Goal: Task Accomplishment & Management: Manage account settings

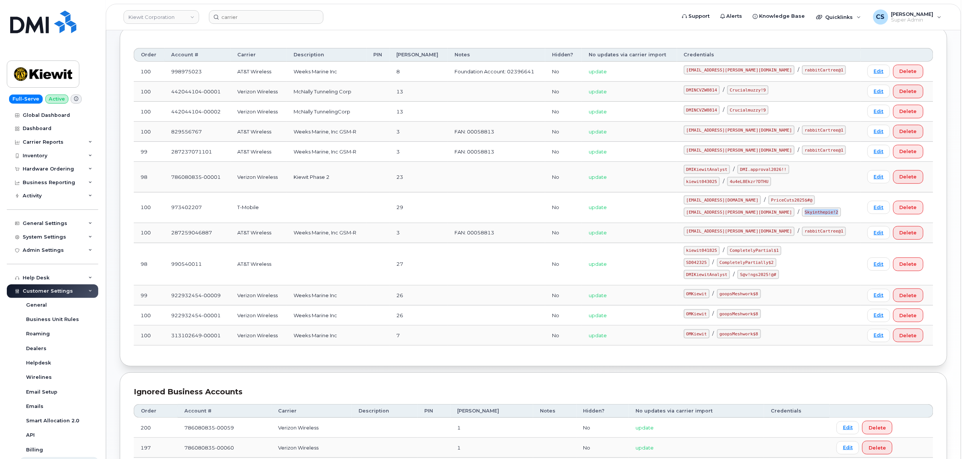
scroll to position [109, 0]
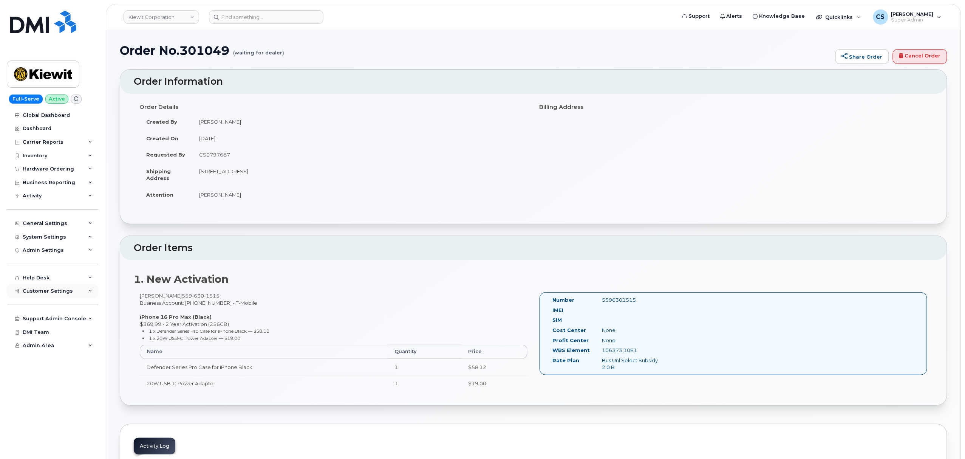
click at [68, 291] on span "Customer Settings" at bounding box center [48, 291] width 50 height 6
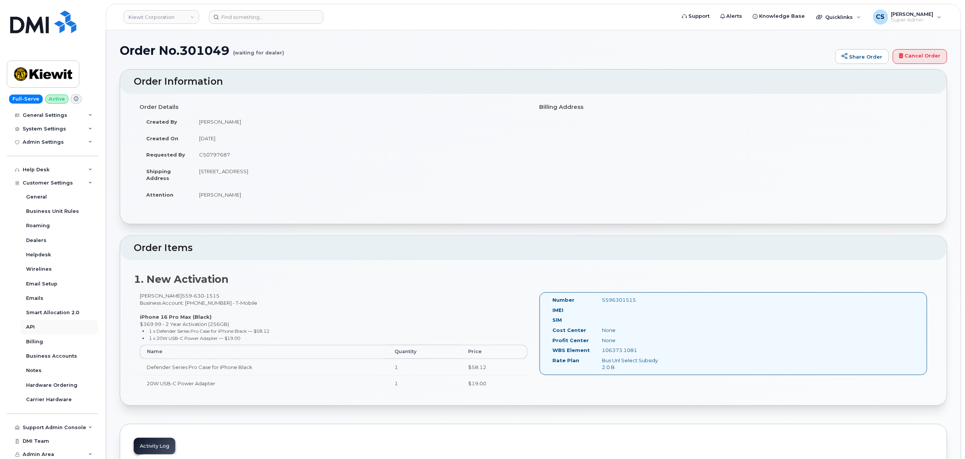
scroll to position [109, 0]
click at [71, 424] on div "Support Admin Console" at bounding box center [55, 426] width 64 height 6
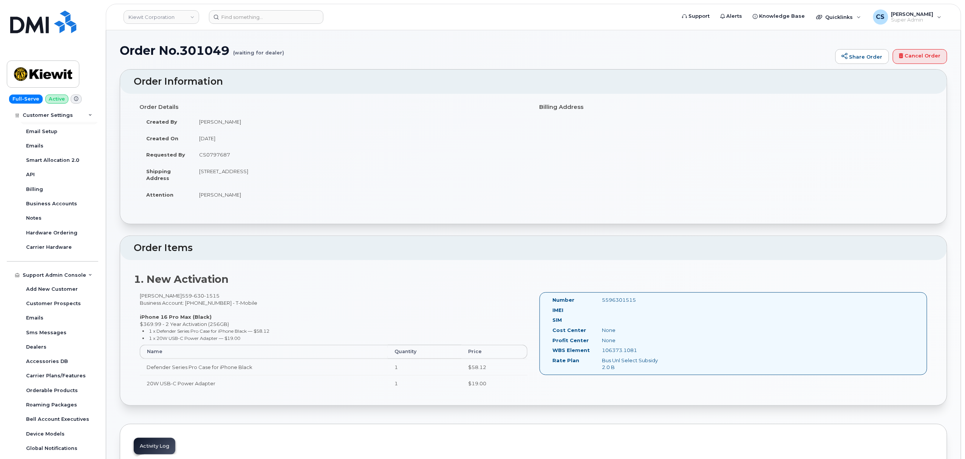
scroll to position [283, 0]
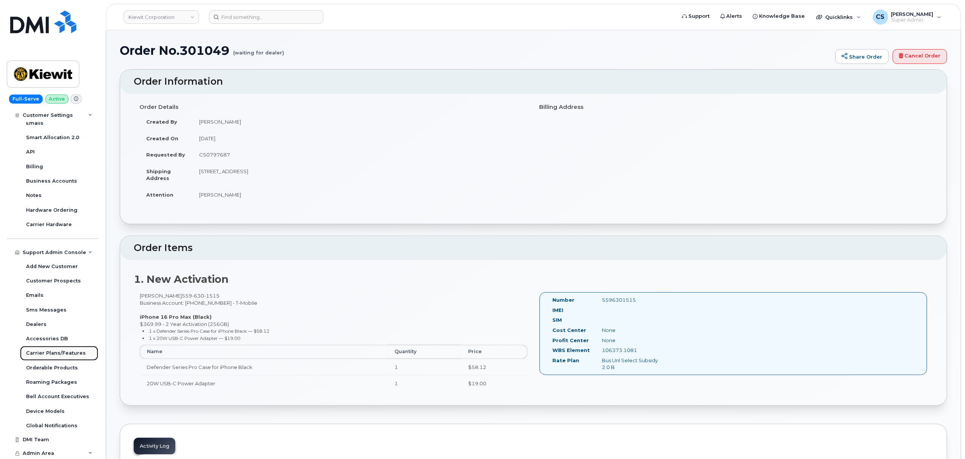
click at [55, 354] on div "Carrier Plans/Features" at bounding box center [56, 353] width 60 height 7
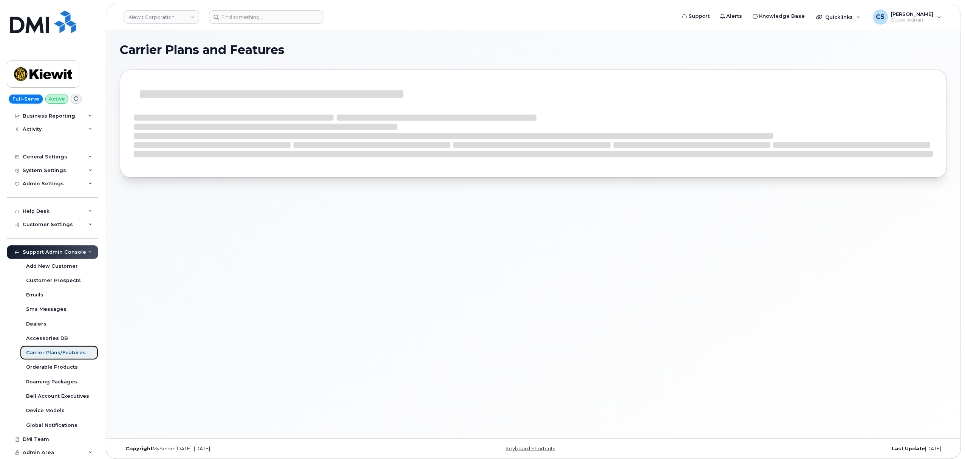
scroll to position [66, 0]
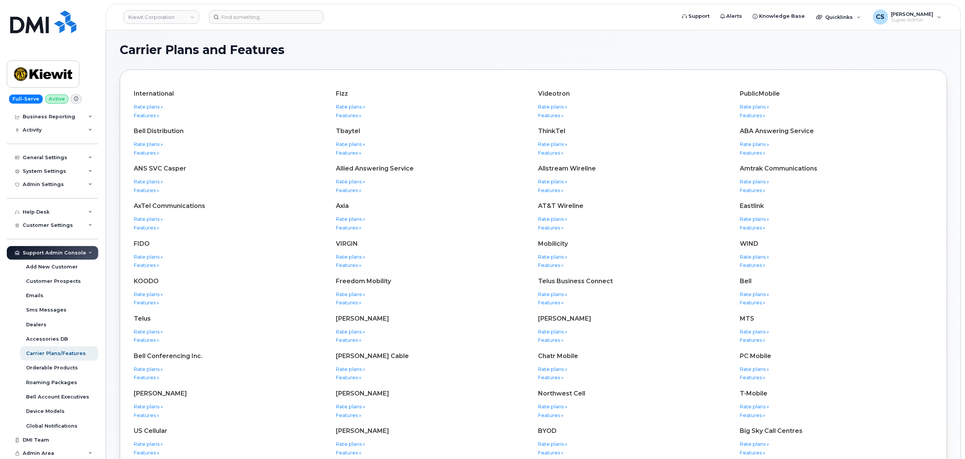
click at [88, 253] on icon at bounding box center [90, 253] width 4 height 4
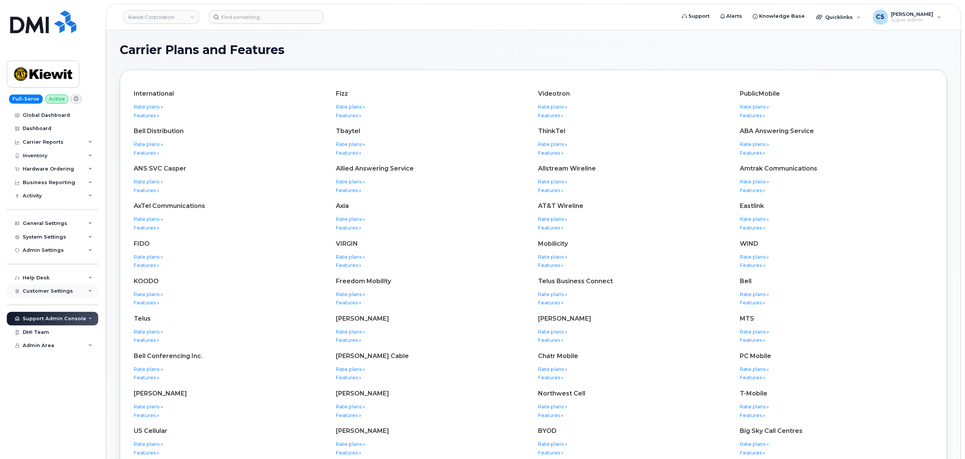
click at [73, 293] on div "Customer Settings" at bounding box center [52, 291] width 91 height 14
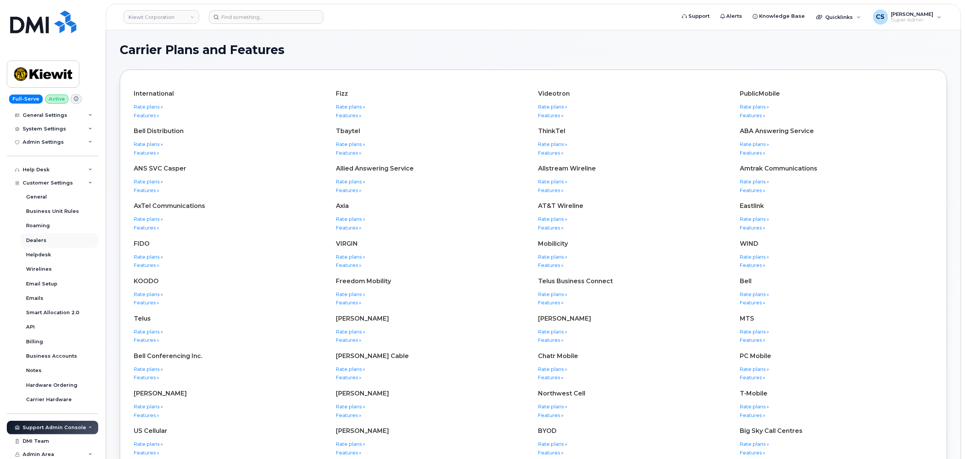
scroll to position [109, 0]
click at [67, 352] on div "Business Accounts" at bounding box center [51, 355] width 51 height 7
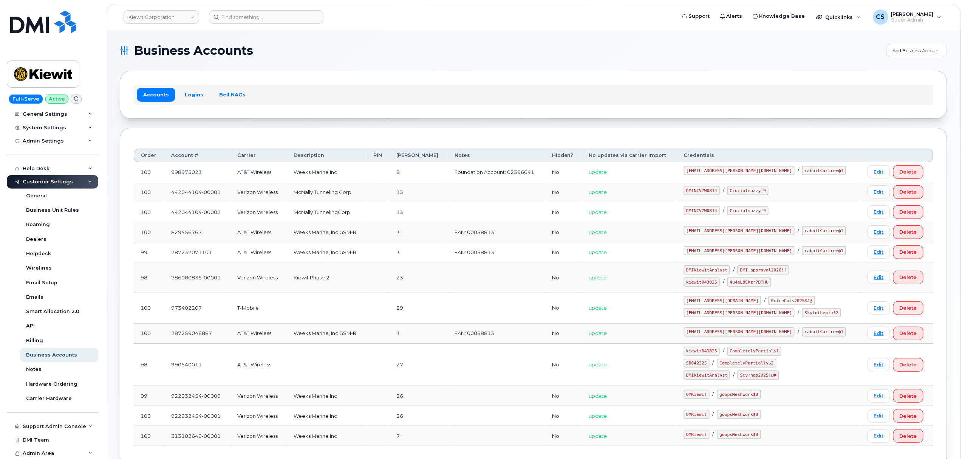
click at [710, 366] on code "SD042325" at bounding box center [697, 363] width 26 height 9
copy code "SD042325"
drag, startPoint x: 787, startPoint y: 366, endPoint x: 732, endPoint y: 362, distance: 55.0
click at [736, 366] on code "CompletelyPartially$2" at bounding box center [746, 363] width 59 height 9
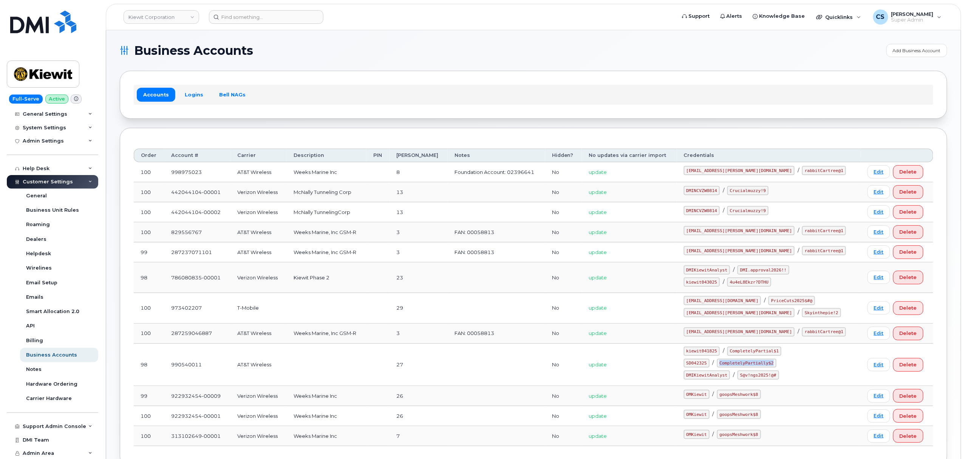
copy code "CompletelyPartially$2"
click at [718, 314] on code "[EMAIL_ADDRESS][PERSON_NAME][DOMAIN_NAME]" at bounding box center [739, 312] width 111 height 9
drag, startPoint x: 749, startPoint y: 316, endPoint x: 700, endPoint y: 318, distance: 48.8
click at [700, 318] on td "ms-invoiceprocessing@dminc.com / PriceCuts2025$#@ ms-kiewit@dminc.com / Skyinth…" at bounding box center [769, 308] width 184 height 31
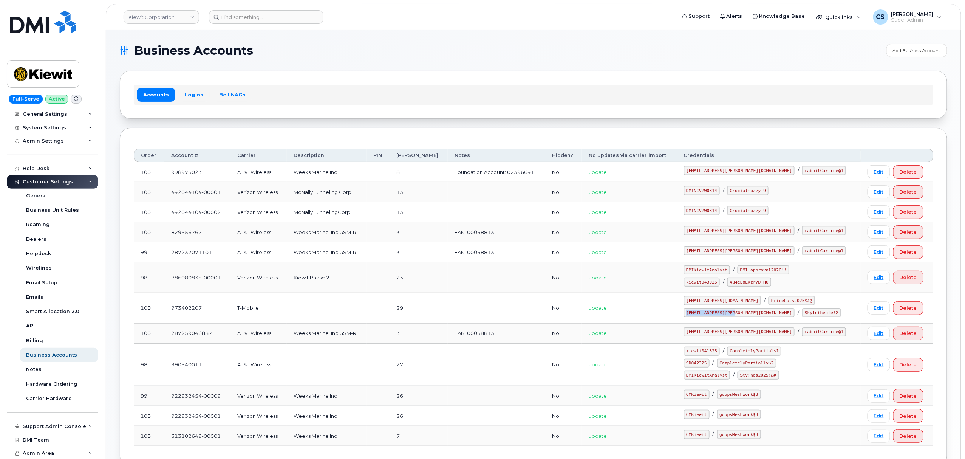
copy code "[EMAIL_ADDRESS][PERSON_NAME][DOMAIN_NAME]"
drag, startPoint x: 793, startPoint y: 315, endPoint x: 746, endPoint y: 312, distance: 46.6
click at [746, 312] on div "ms-kiewit@dminc.com / Skyinthepie!2" at bounding box center [769, 312] width 170 height 9
click at [803, 315] on code "Skyinthepie!2" at bounding box center [822, 312] width 39 height 9
drag, startPoint x: 793, startPoint y: 314, endPoint x: 761, endPoint y: 314, distance: 32.5
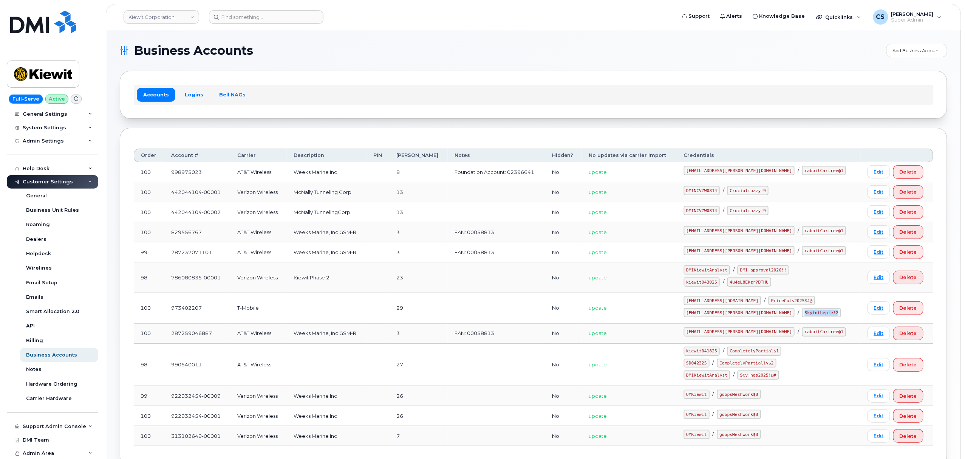
click at [803, 314] on code "Skyinthepie!2" at bounding box center [822, 312] width 39 height 9
copy code "Skyinthepie!2"
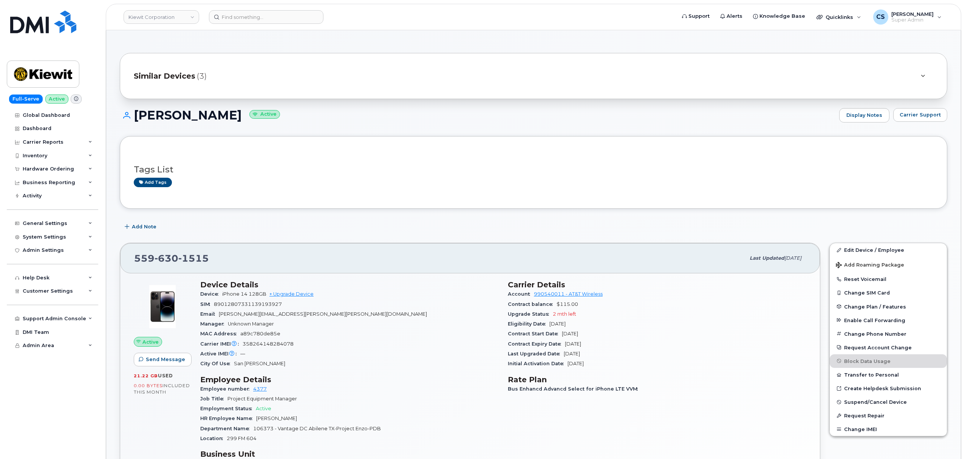
scroll to position [201, 0]
click at [189, 254] on span "1515" at bounding box center [193, 258] width 31 height 11
copy span "559 630 1515"
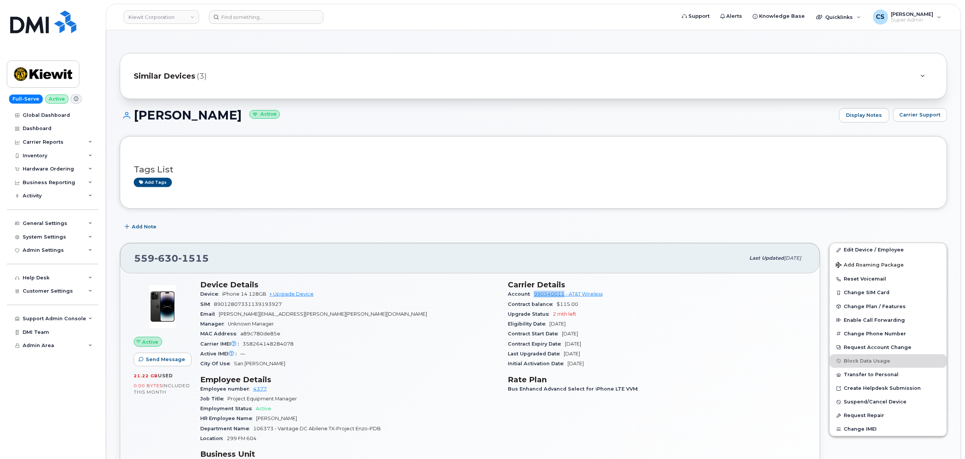
drag, startPoint x: 531, startPoint y: 295, endPoint x: 564, endPoint y: 296, distance: 32.9
click at [564, 296] on div "Account 990540011 - AT&T Wireless" at bounding box center [657, 294] width 299 height 10
copy link "990540011"
drag, startPoint x: 270, startPoint y: 420, endPoint x: 246, endPoint y: 418, distance: 24.3
click at [244, 419] on div "HR Employee Name Jeffrey Rice" at bounding box center [349, 419] width 299 height 10
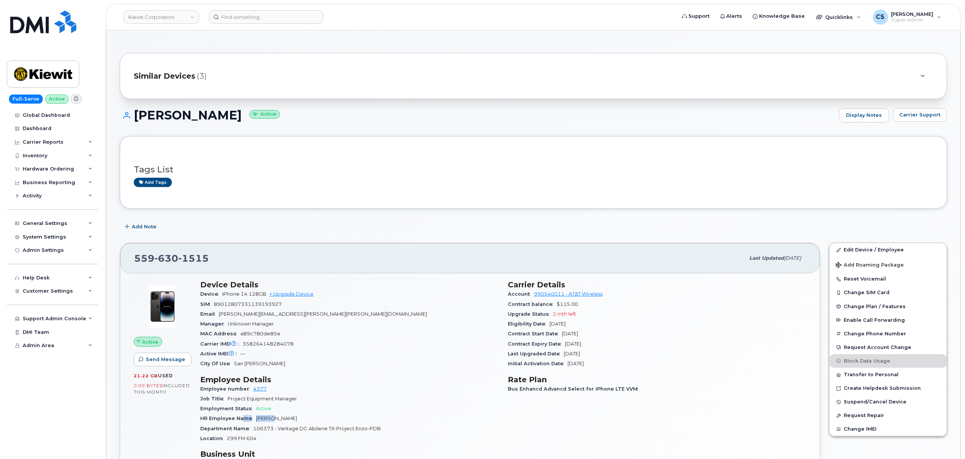
click at [260, 421] on span "[PERSON_NAME]" at bounding box center [276, 418] width 41 height 6
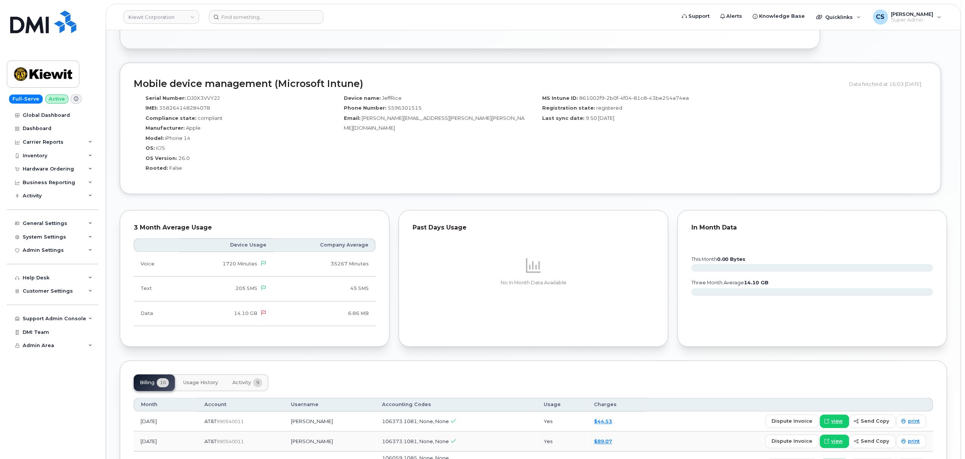
scroll to position [605, 0]
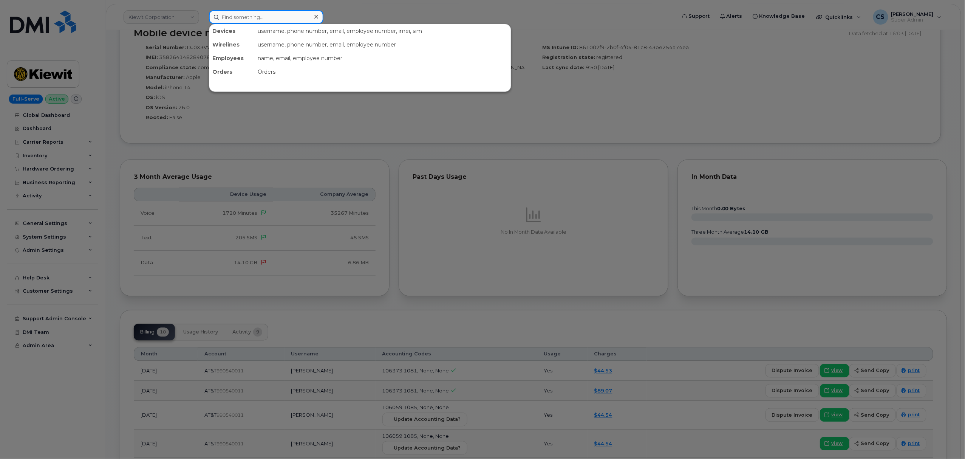
click at [242, 17] on input at bounding box center [266, 17] width 115 height 14
paste input "301049"
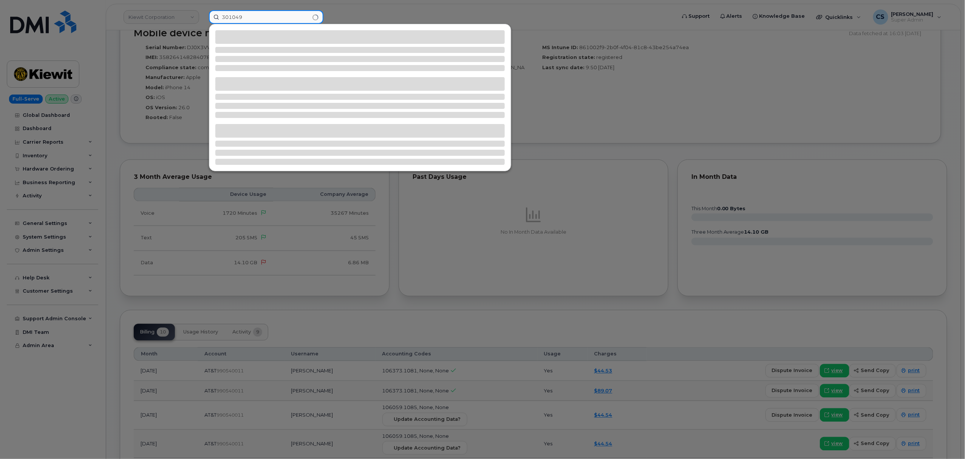
type input "301049"
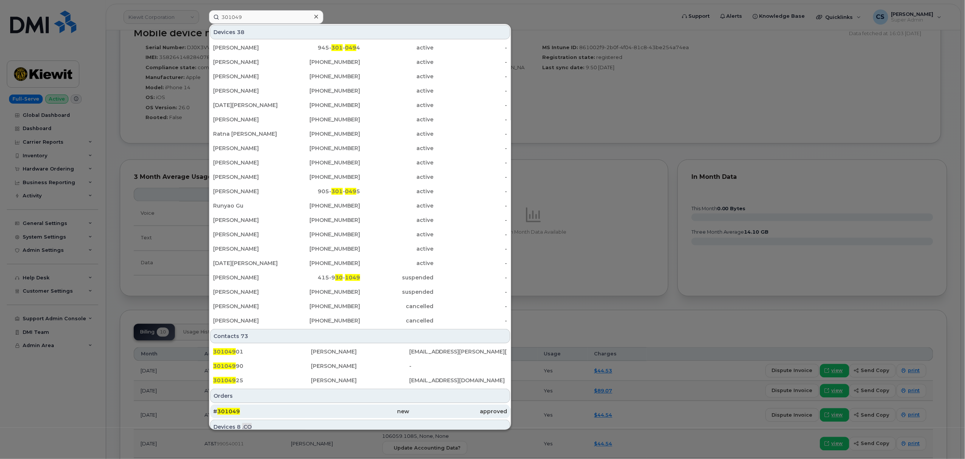
click at [231, 413] on span "301049" at bounding box center [228, 411] width 23 height 7
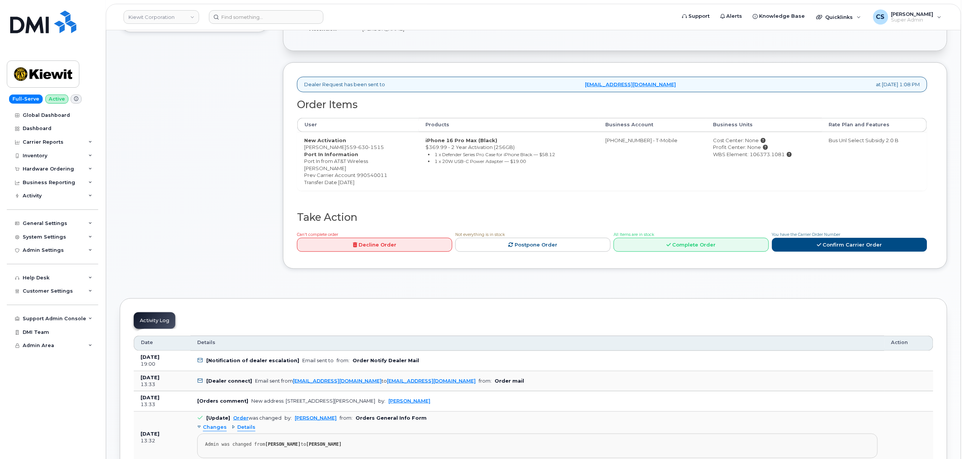
scroll to position [201, 0]
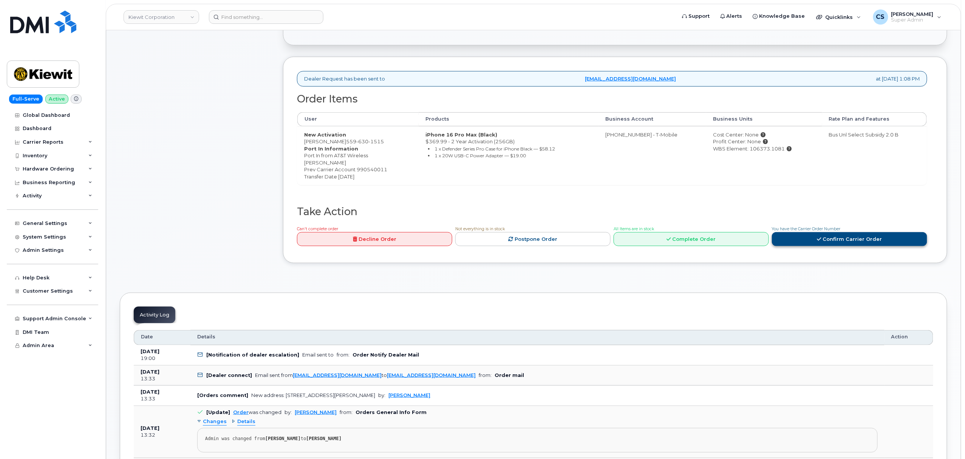
click at [815, 236] on link "Confirm Carrier Order" at bounding box center [849, 239] width 155 height 14
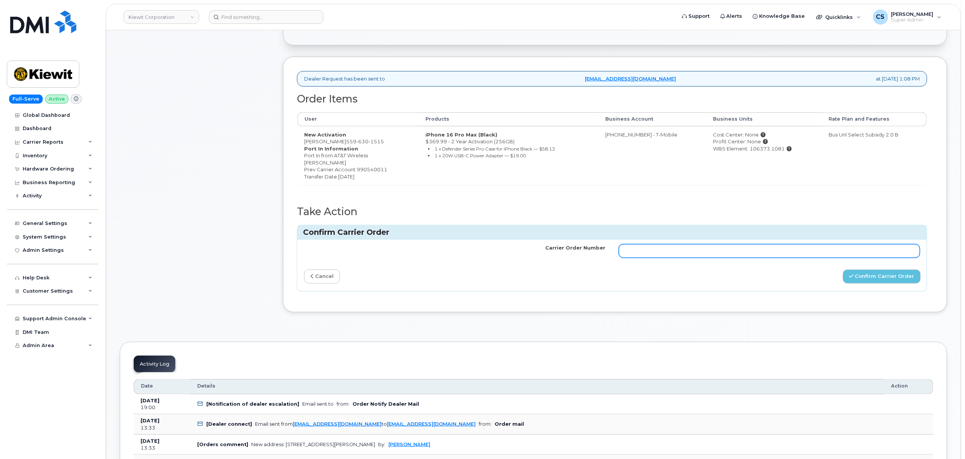
click at [697, 250] on input "Carrier Order Number" at bounding box center [769, 251] width 301 height 14
paste input "771879020"
type input "771879020"
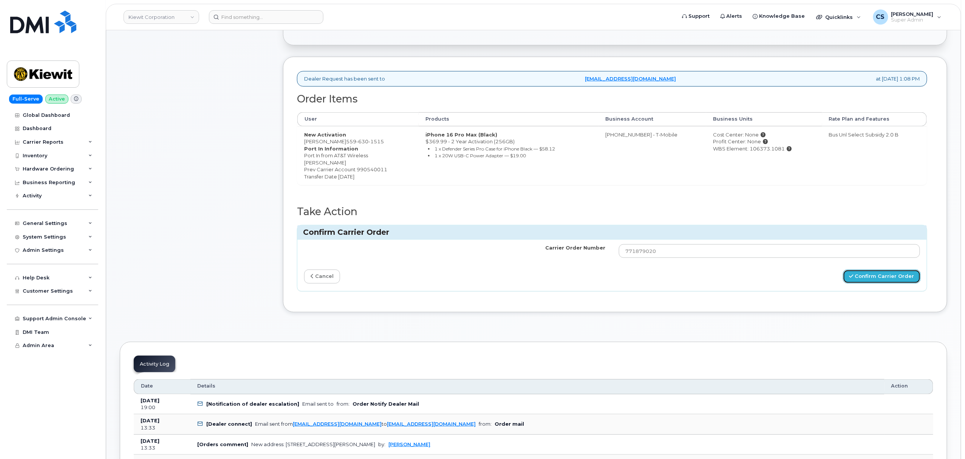
click at [869, 277] on button "Confirm Carrier Order" at bounding box center [882, 277] width 78 height 14
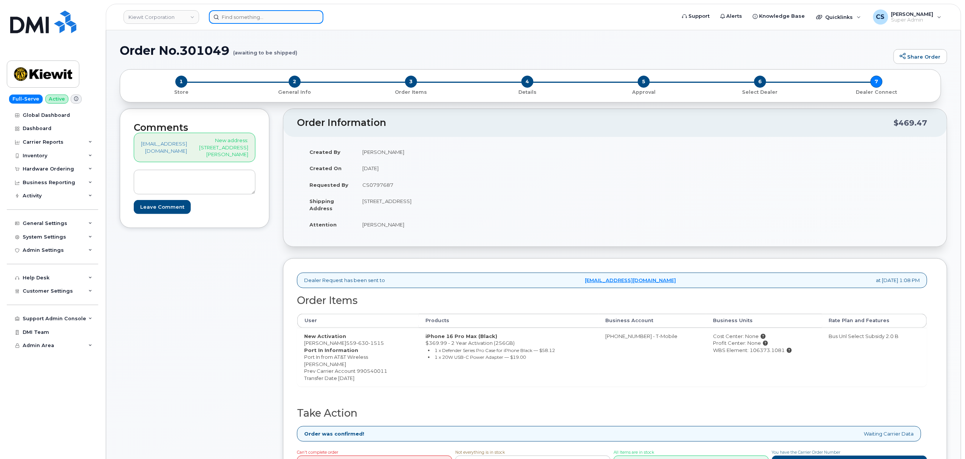
click at [242, 17] on input at bounding box center [266, 17] width 115 height 14
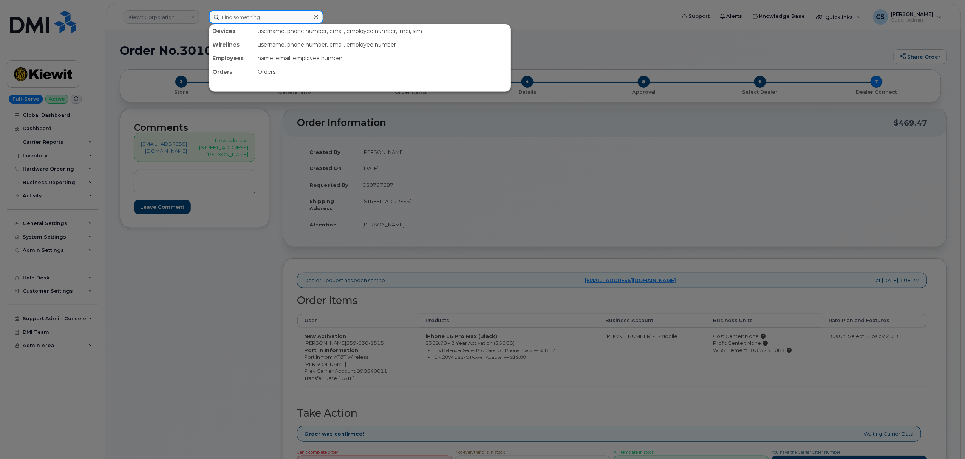
paste input "299675"
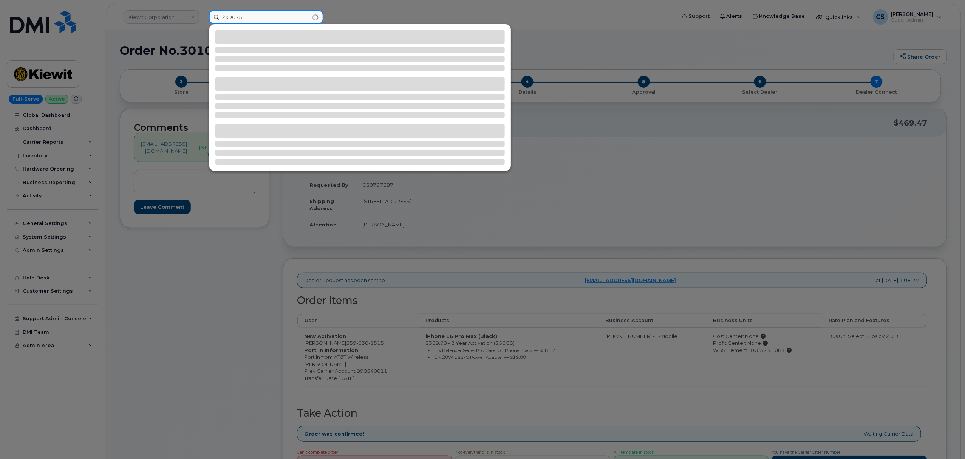
type input "299675"
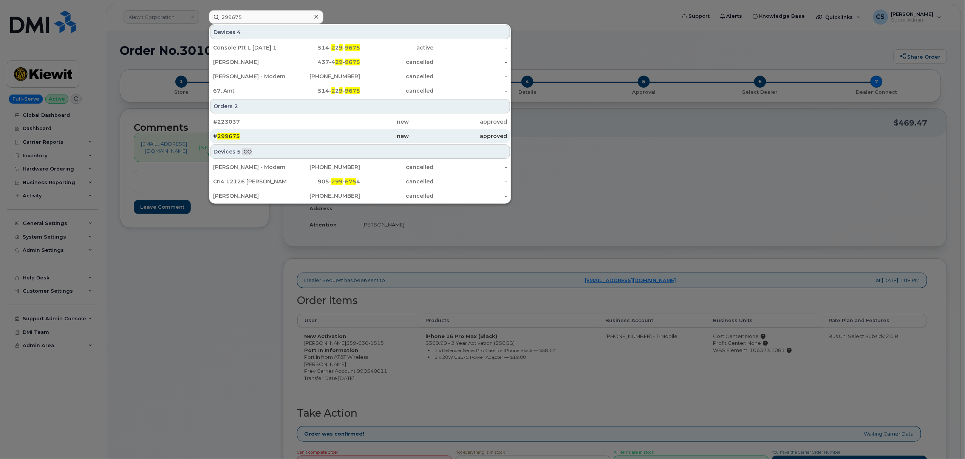
click at [235, 136] on span "299675" at bounding box center [228, 136] width 23 height 7
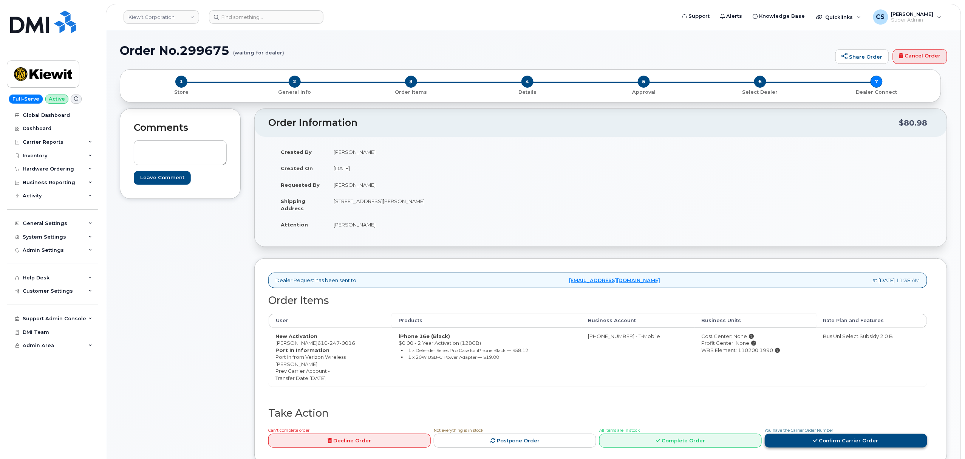
click at [814, 439] on link "Confirm Carrier Order" at bounding box center [846, 441] width 163 height 14
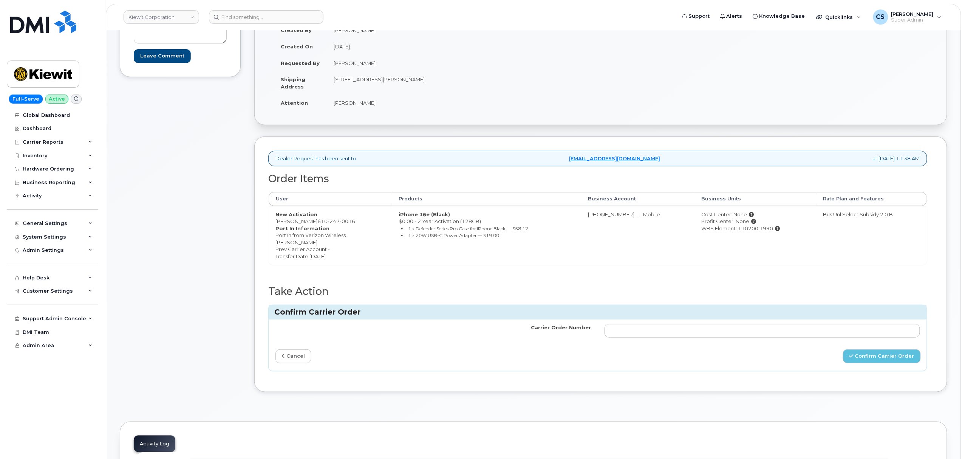
scroll to position [151, 0]
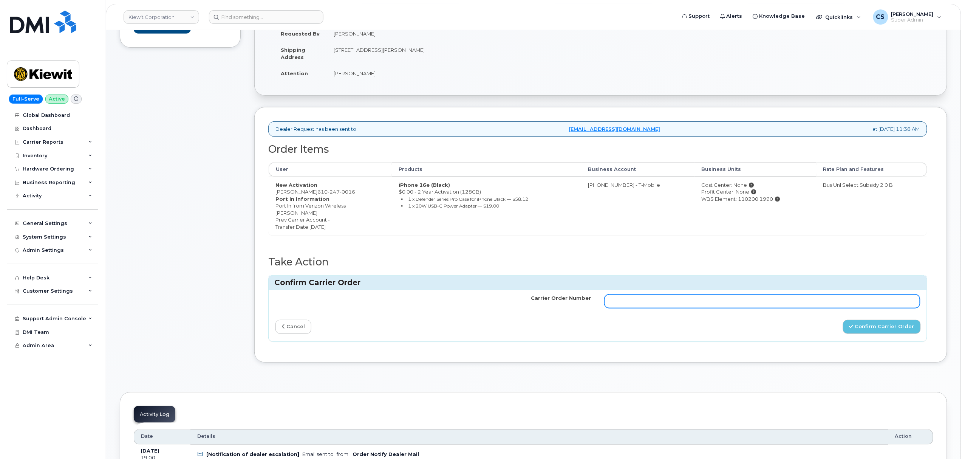
click at [642, 308] on input "Carrier Order Number" at bounding box center [763, 301] width 316 height 14
paste input "771879111"
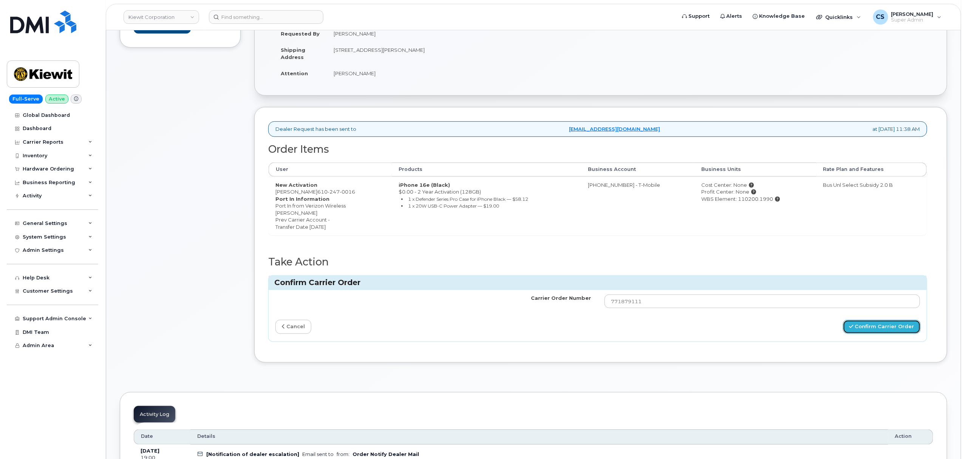
click at [880, 330] on button "Confirm Carrier Order" at bounding box center [882, 327] width 78 height 14
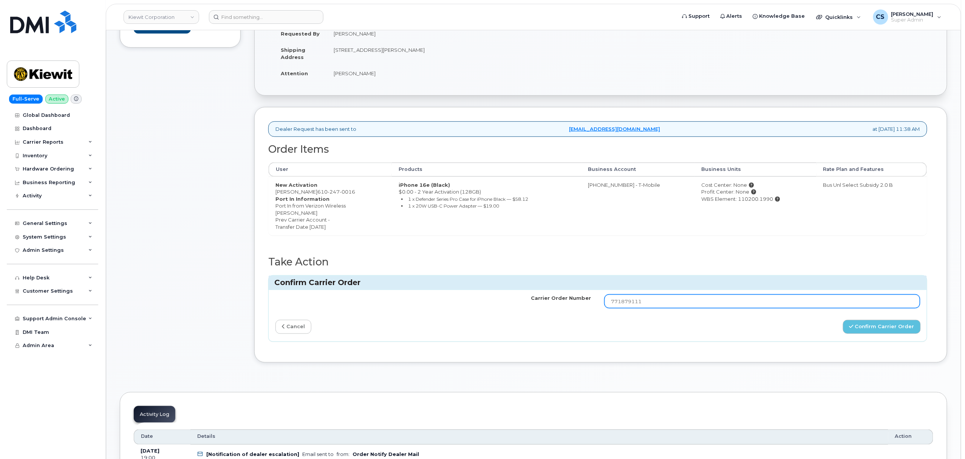
click at [710, 305] on input "771879111" at bounding box center [763, 301] width 316 height 14
type input "771879111"
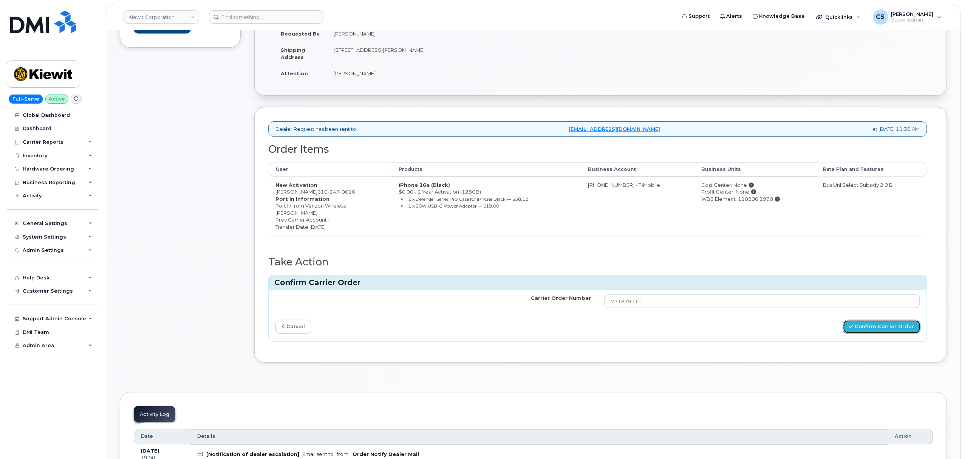
click at [872, 327] on button "Confirm Carrier Order" at bounding box center [882, 327] width 78 height 14
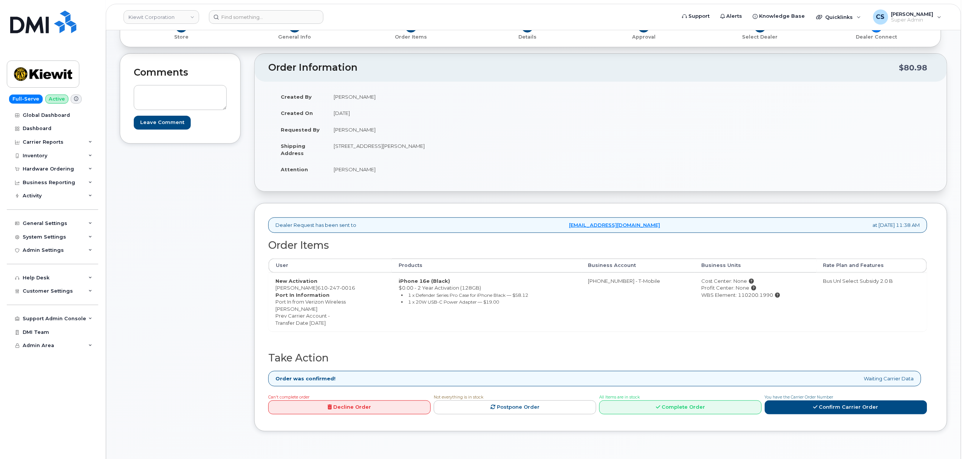
scroll to position [201, 0]
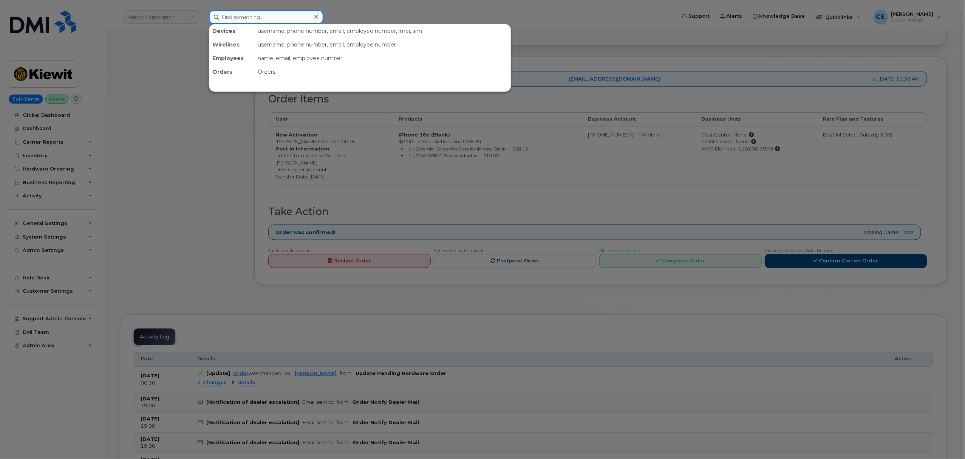
click at [239, 19] on input at bounding box center [266, 17] width 115 height 14
paste input "299949"
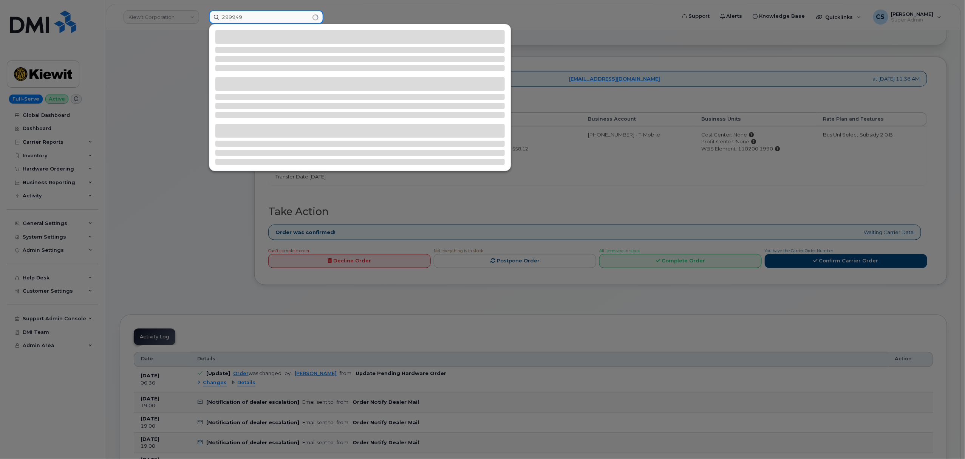
type input "299949"
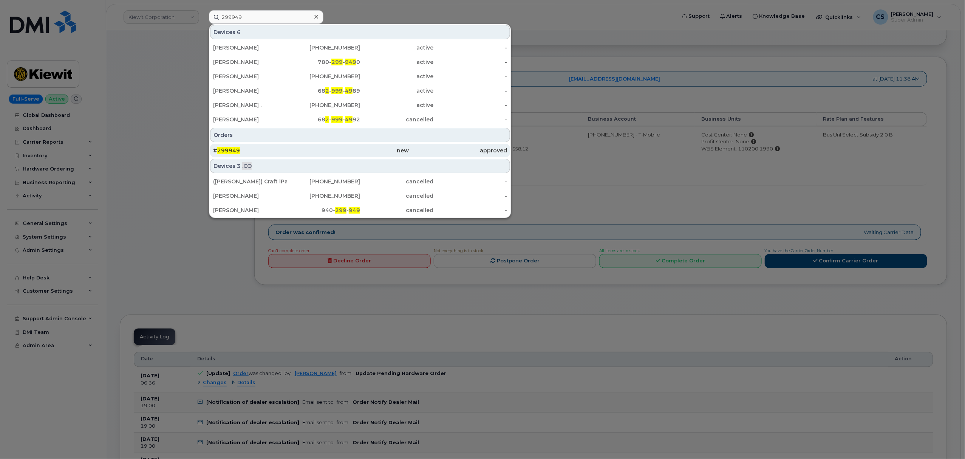
click at [223, 150] on span "299949" at bounding box center [228, 150] width 23 height 7
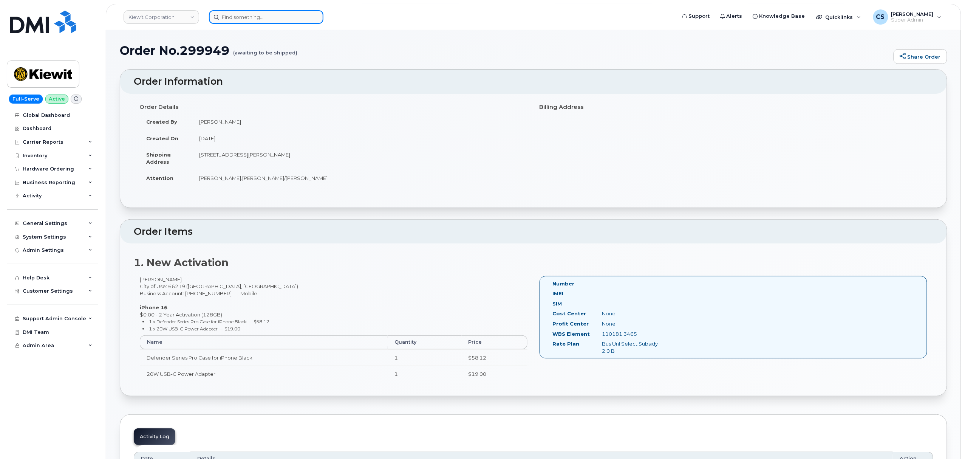
click at [252, 16] on input at bounding box center [266, 17] width 115 height 14
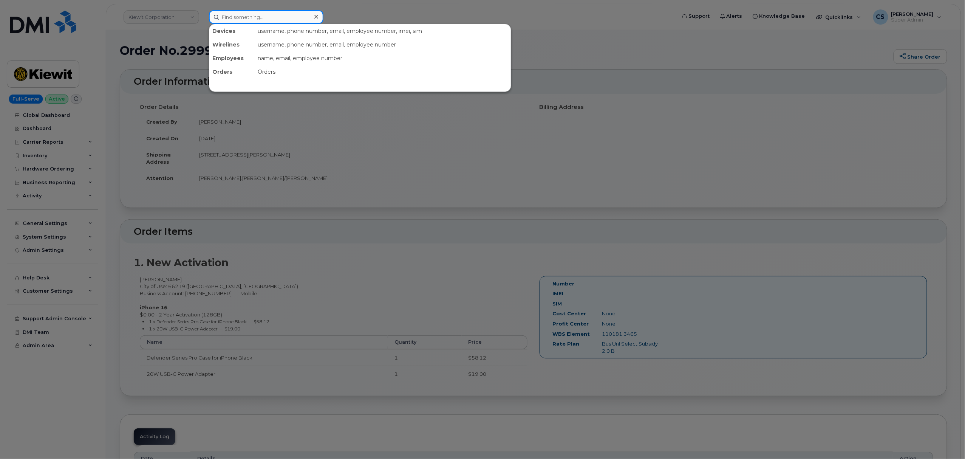
paste input "300601"
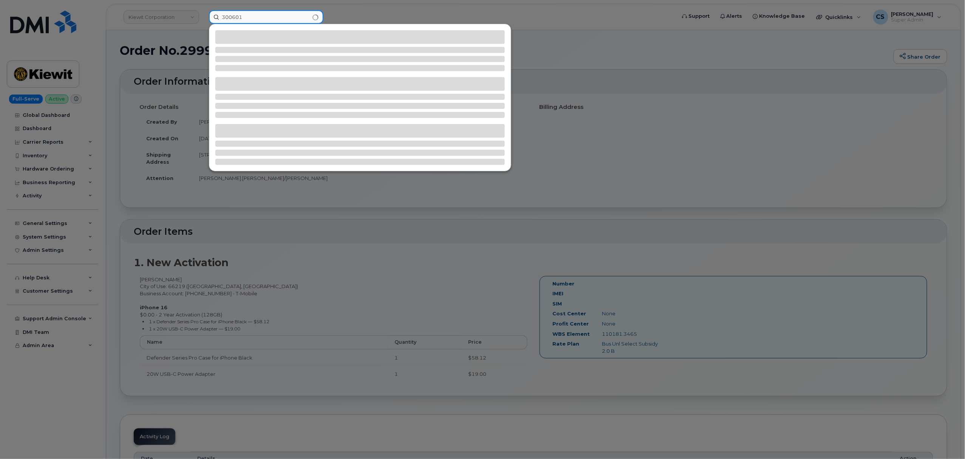
type input "300601"
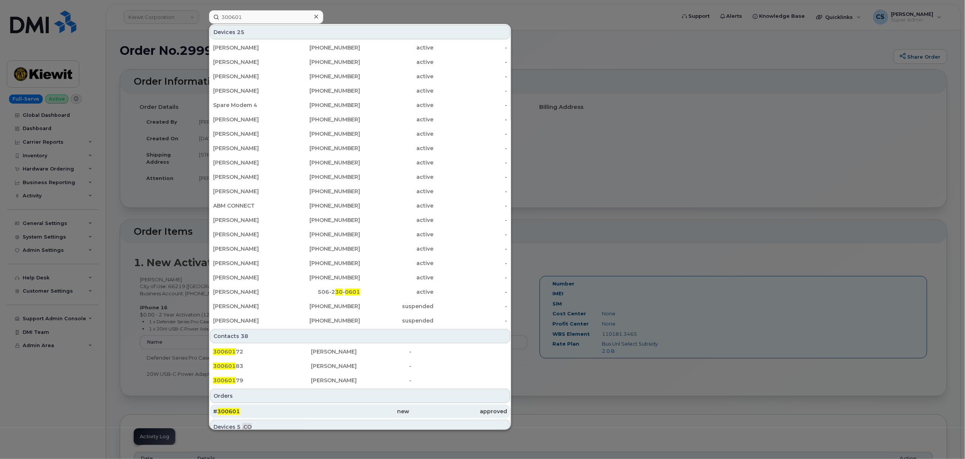
click at [220, 411] on span "300601" at bounding box center [228, 411] width 23 height 7
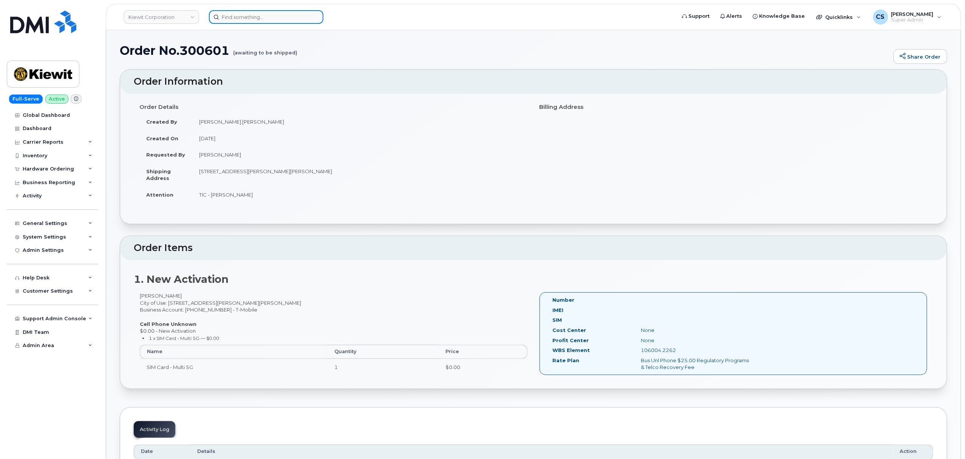
click at [244, 12] on input at bounding box center [266, 17] width 115 height 14
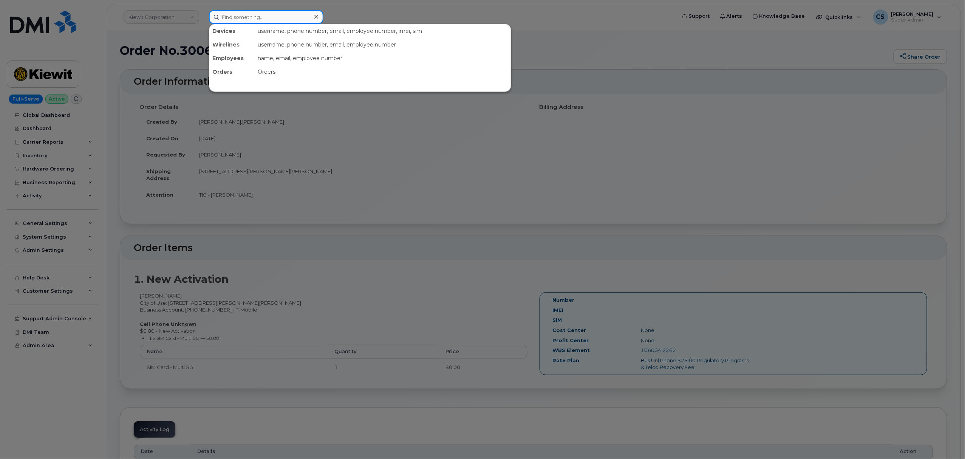
paste input "299823"
type input "299823"
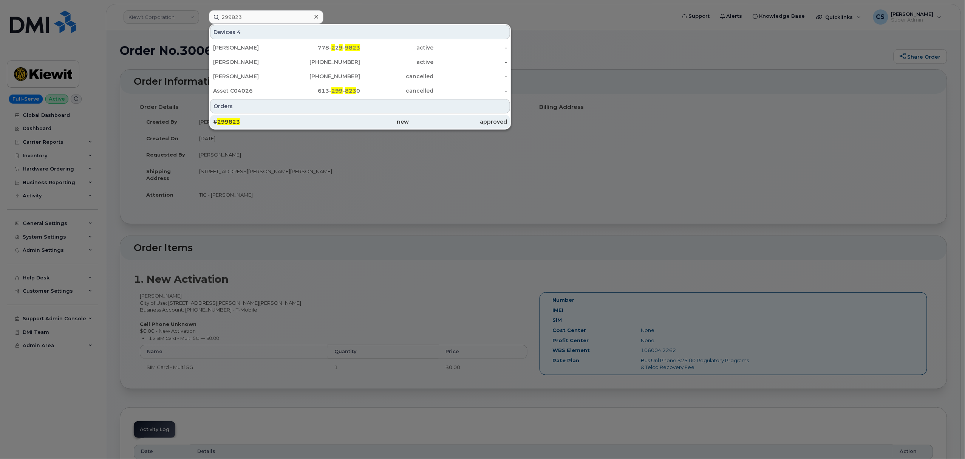
click at [231, 119] on div "# 299823" at bounding box center [262, 122] width 98 height 8
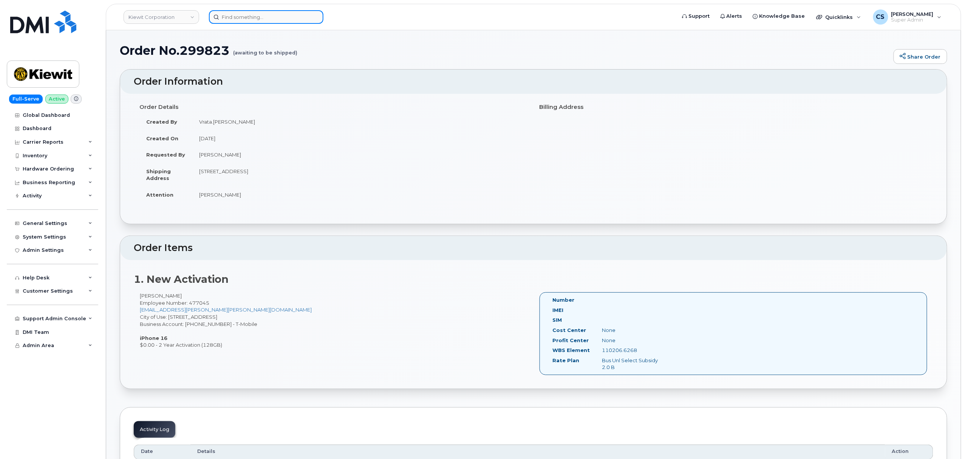
click at [239, 19] on input at bounding box center [266, 17] width 115 height 14
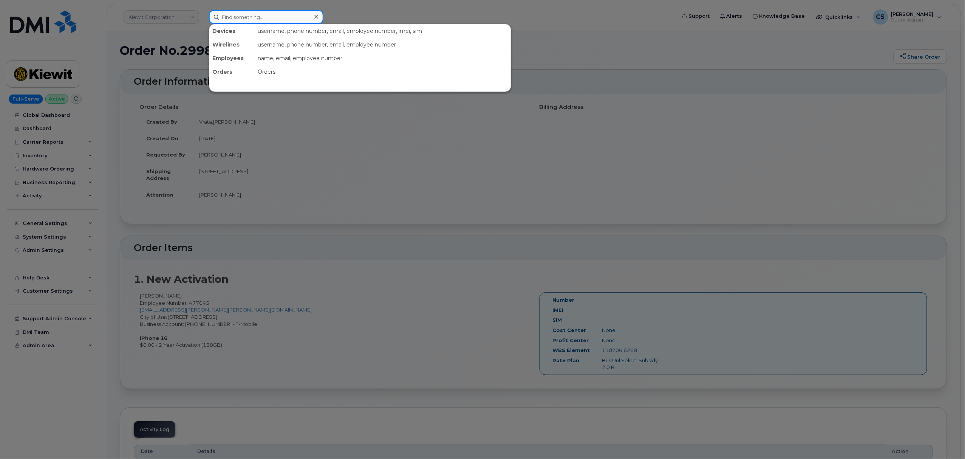
paste input "300898"
type input "300898"
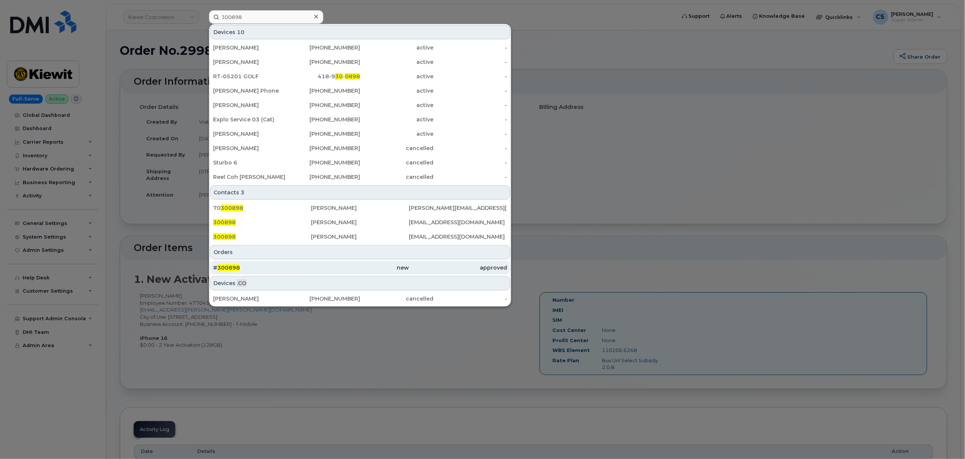
click at [223, 268] on span "300898" at bounding box center [228, 267] width 23 height 7
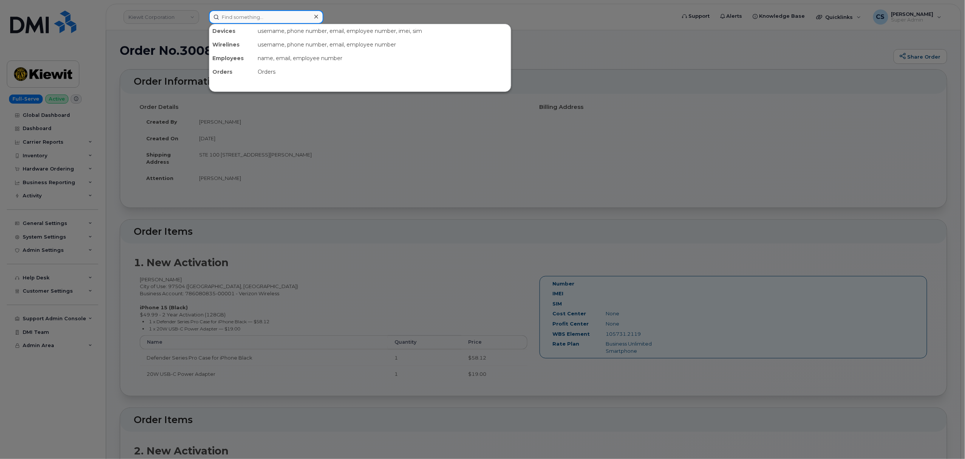
click at [242, 17] on input at bounding box center [266, 17] width 115 height 14
paste input "300462"
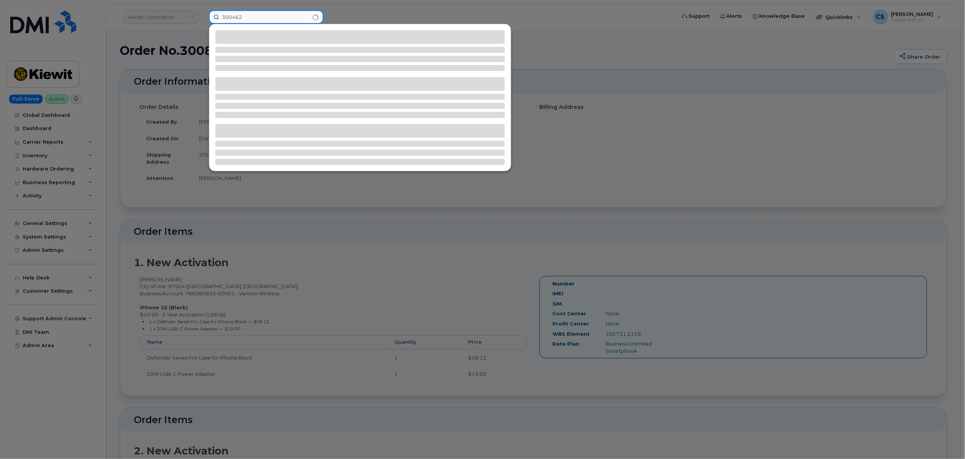
type input "300462"
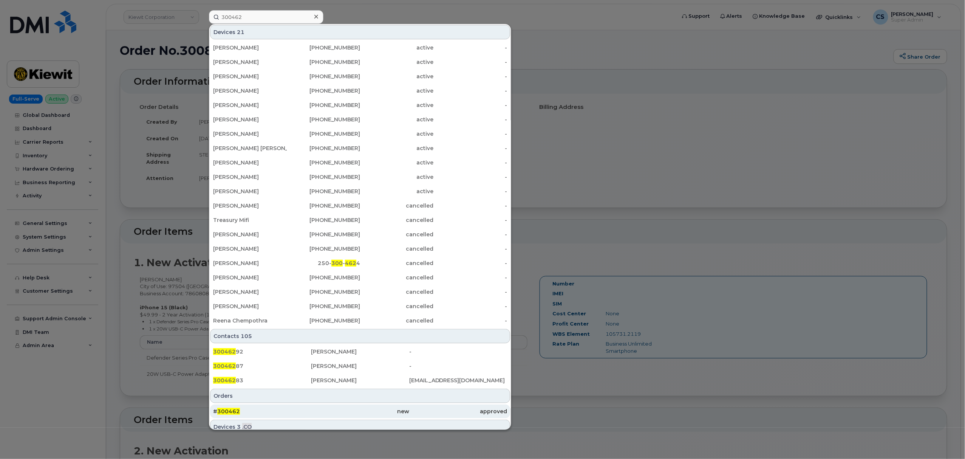
click at [237, 410] on span "300462" at bounding box center [228, 411] width 23 height 7
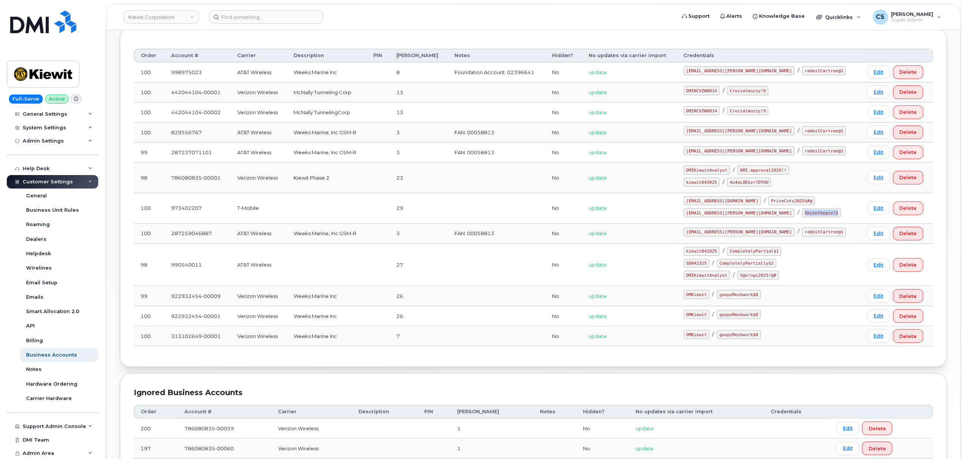
scroll to position [101, 0]
drag, startPoint x: 734, startPoint y: 183, endPoint x: 702, endPoint y: 181, distance: 31.4
click at [702, 181] on code "kiewit043025" at bounding box center [702, 181] width 36 height 9
copy code "kiewit043025"
drag, startPoint x: 780, startPoint y: 182, endPoint x: 756, endPoint y: 180, distance: 24.3
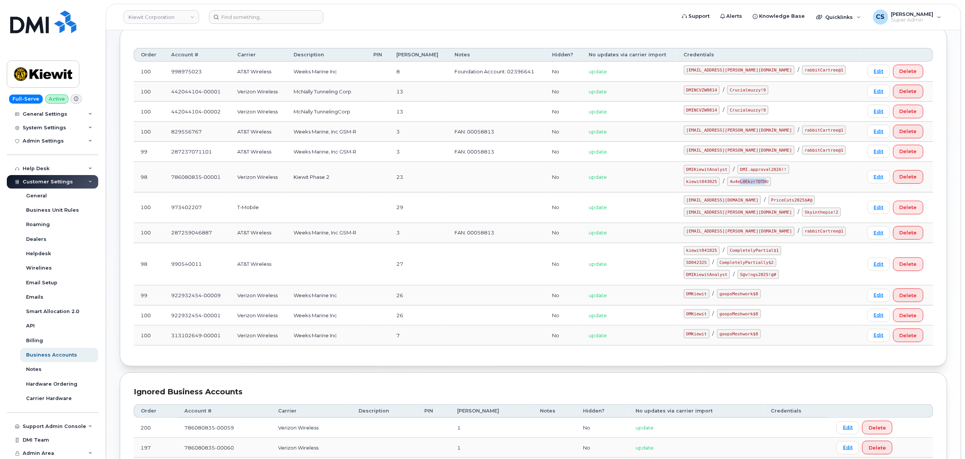
click at [756, 180] on code "4u4eL8Ekzr?DTHU" at bounding box center [750, 181] width 44 height 9
drag, startPoint x: 782, startPoint y: 183, endPoint x: 745, endPoint y: 180, distance: 36.4
click at [745, 180] on code "4u4eL8Ekzr?DTHU" at bounding box center [750, 181] width 44 height 9
copy code "4u4eL8Ekzr?DTHU"
click at [710, 266] on code "SD042325" at bounding box center [697, 262] width 26 height 9
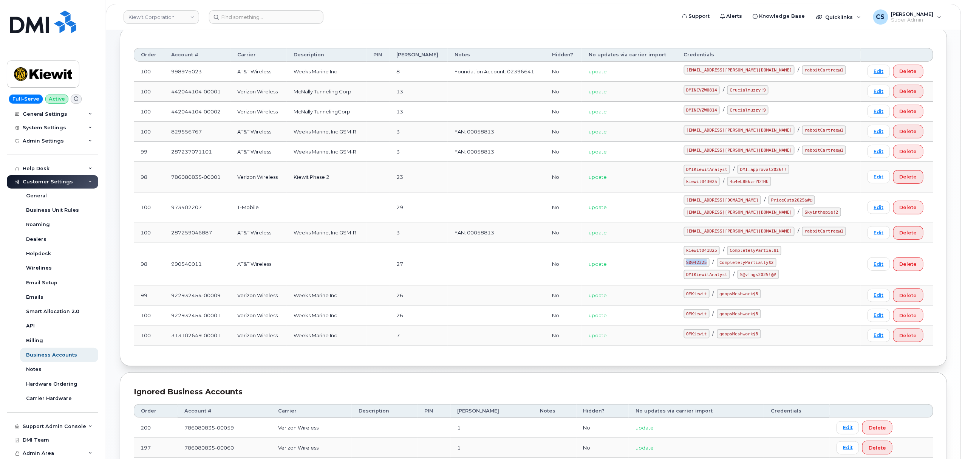
click at [710, 266] on code "SD042325" at bounding box center [697, 262] width 26 height 9
copy code "SD042325"
click at [761, 265] on code "CompletelyPartially$2" at bounding box center [746, 262] width 59 height 9
drag, startPoint x: 787, startPoint y: 264, endPoint x: 738, endPoint y: 265, distance: 49.1
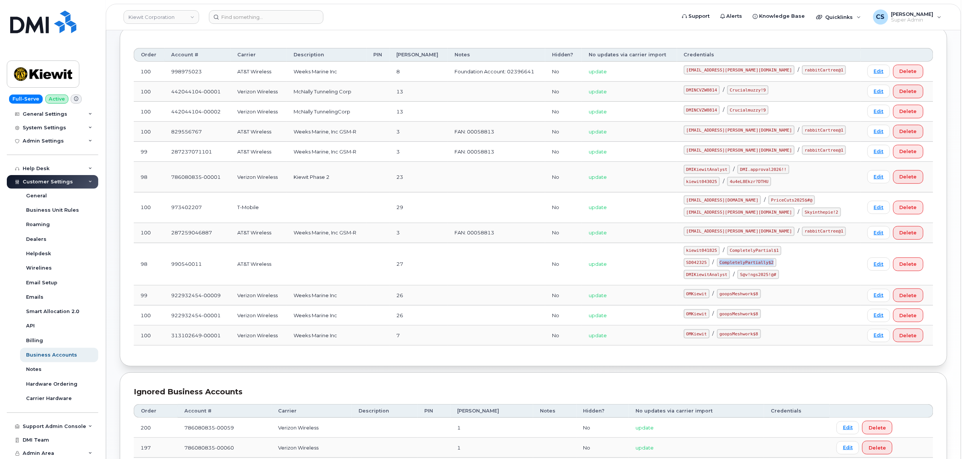
click at [738, 265] on code "CompletelyPartially$2" at bounding box center [746, 262] width 59 height 9
copy code "CompletelyPartially$2"
drag, startPoint x: 203, startPoint y: 269, endPoint x: 168, endPoint y: 273, distance: 34.9
click at [168, 273] on td "990540011" at bounding box center [197, 264] width 66 height 43
copy td "990540011"
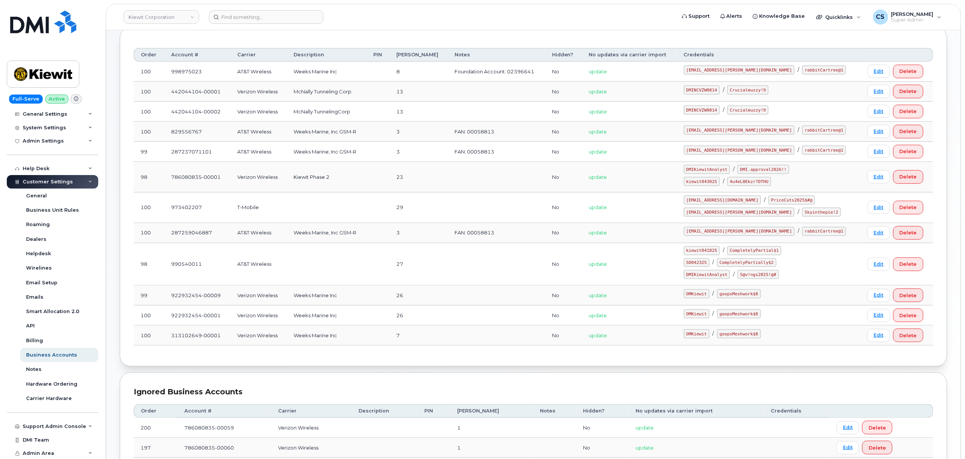
click at [710, 262] on code "SD042325" at bounding box center [697, 262] width 26 height 9
click at [710, 263] on code "SD042325" at bounding box center [697, 262] width 26 height 9
copy code "SD042325"
drag, startPoint x: 787, startPoint y: 264, endPoint x: 731, endPoint y: 261, distance: 55.6
click at [731, 261] on div "SD042325 / CompletelyPartially$2" at bounding box center [769, 262] width 170 height 9
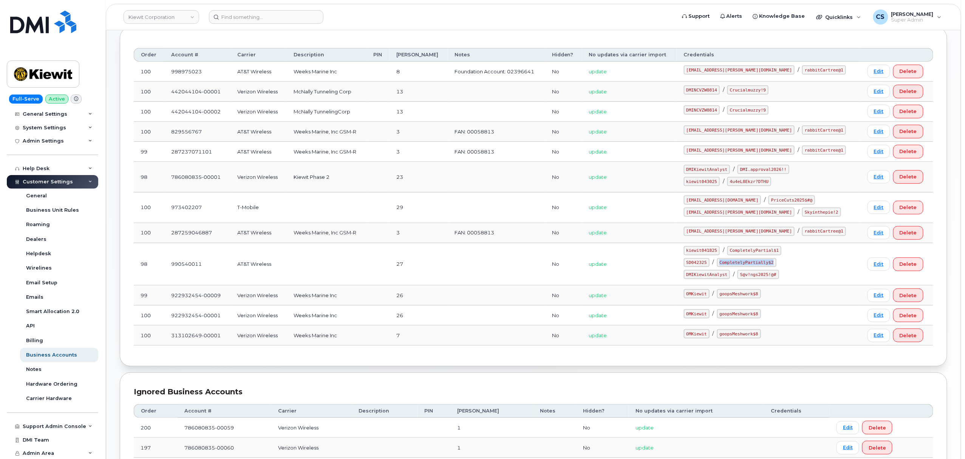
copy code "CompletelyPartially$2"
